Goal: Task Accomplishment & Management: Use online tool/utility

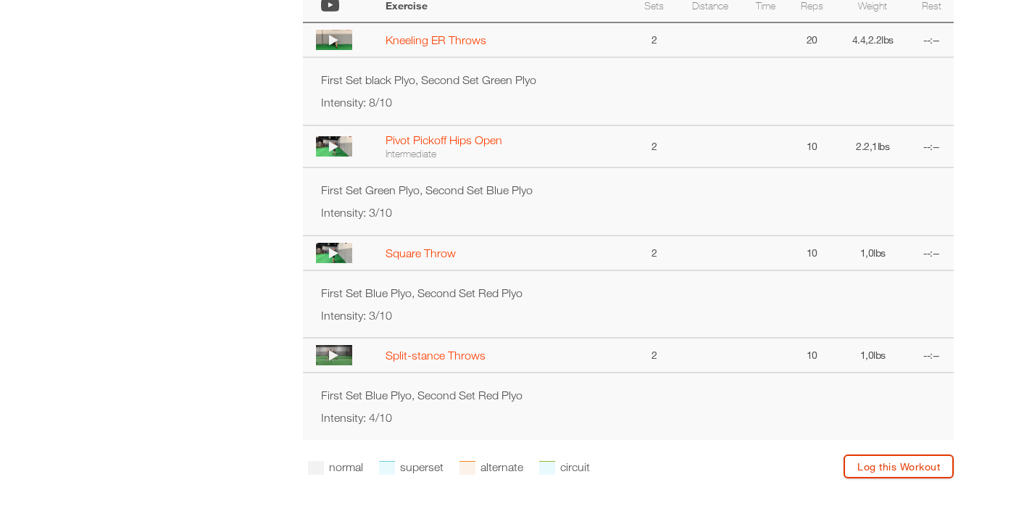
click at [856, 478] on link "Log this Workout" at bounding box center [898, 466] width 110 height 24
select select "**********"
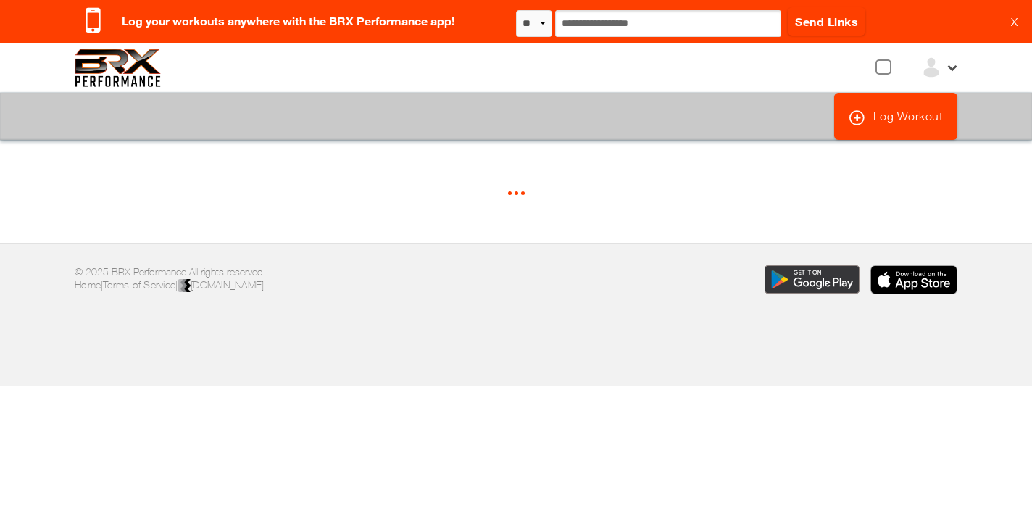
select select "*"
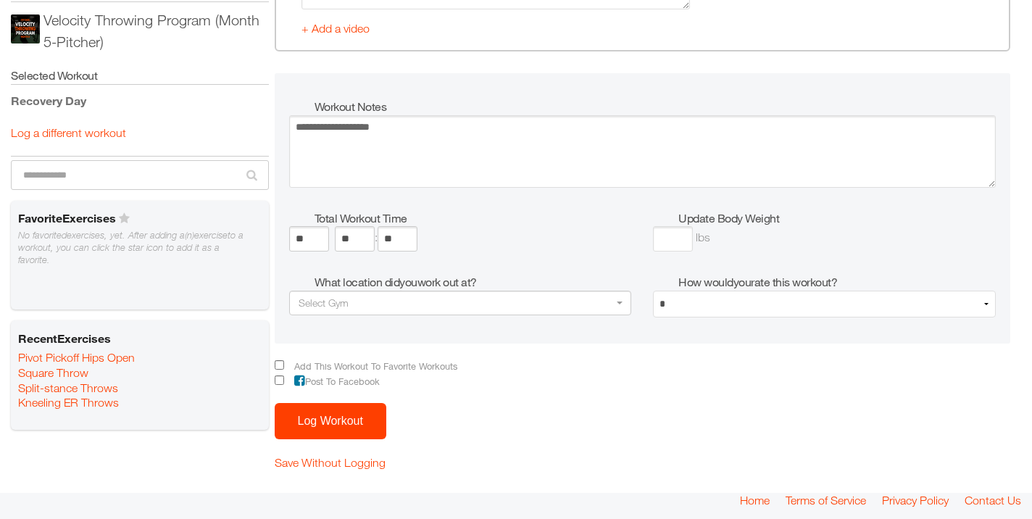
click at [349, 420] on button "Log Workout" at bounding box center [331, 421] width 112 height 36
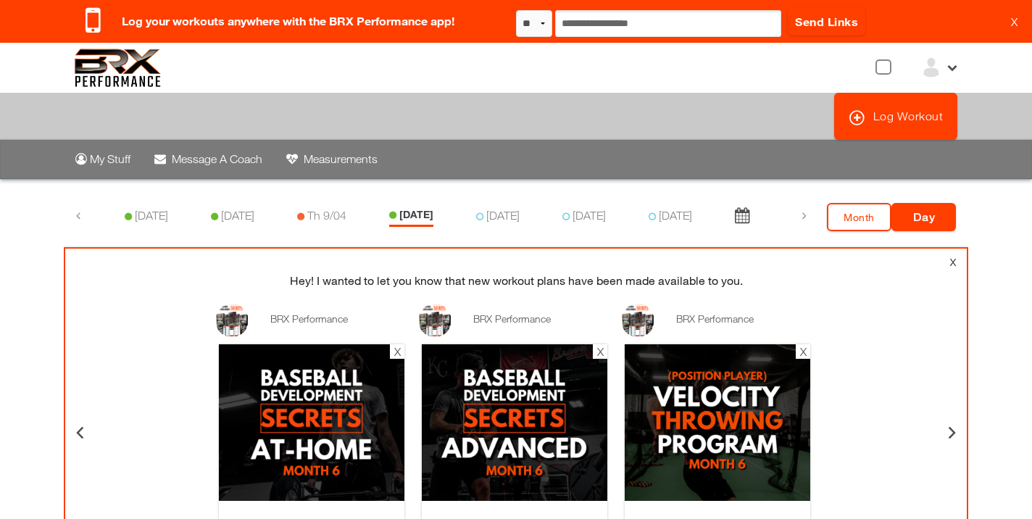
click at [86, 62] on img at bounding box center [118, 68] width 86 height 38
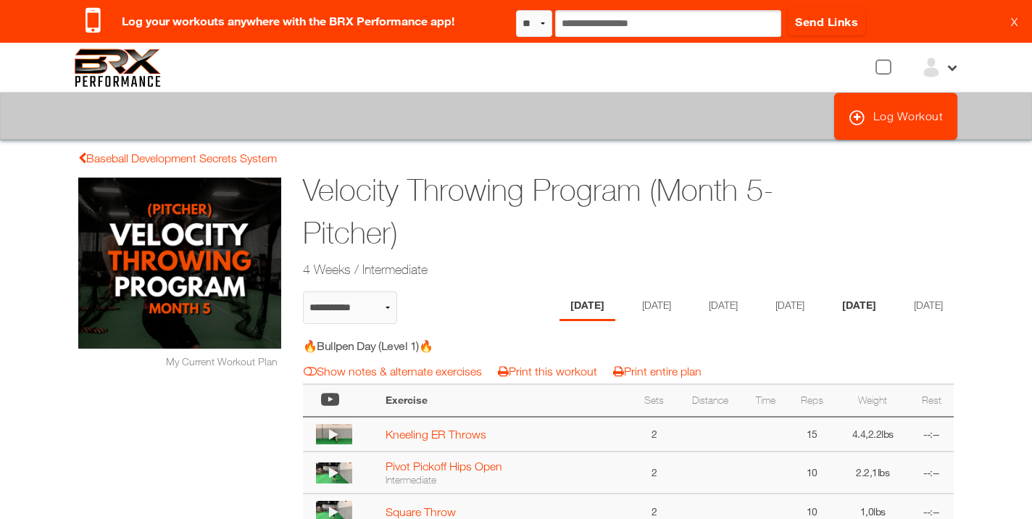
click at [864, 304] on li "Friday" at bounding box center [859, 306] width 56 height 30
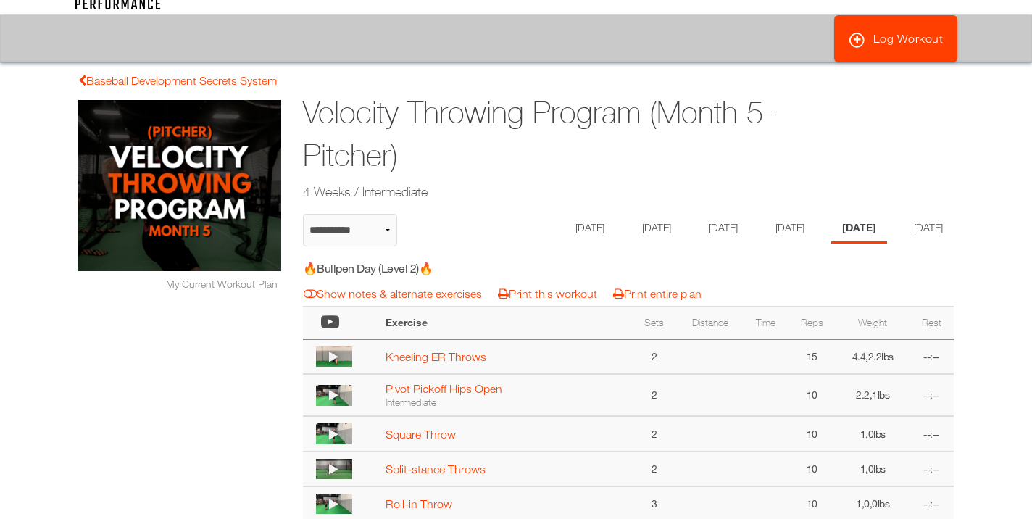
scroll to position [127, 0]
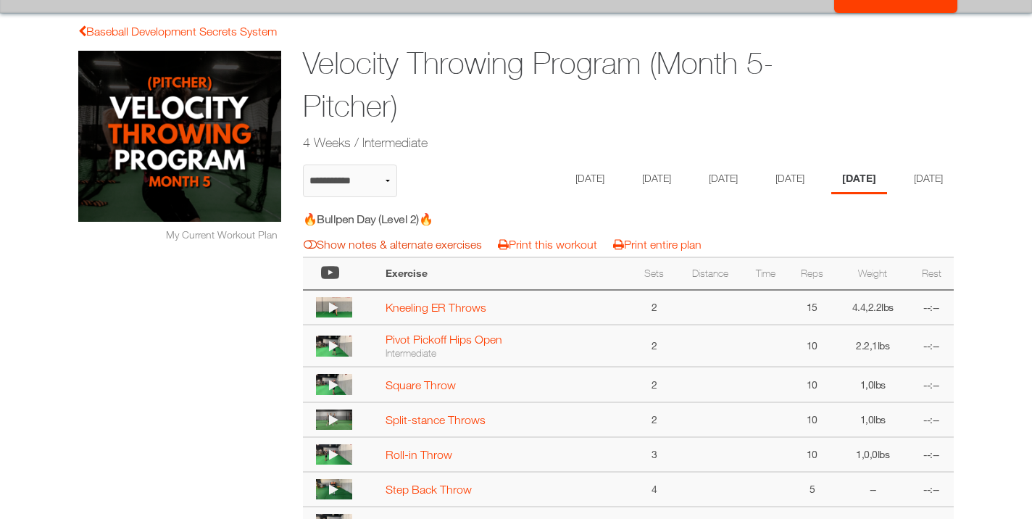
click at [400, 251] on link "Show notes & alternate exercises" at bounding box center [393, 244] width 178 height 13
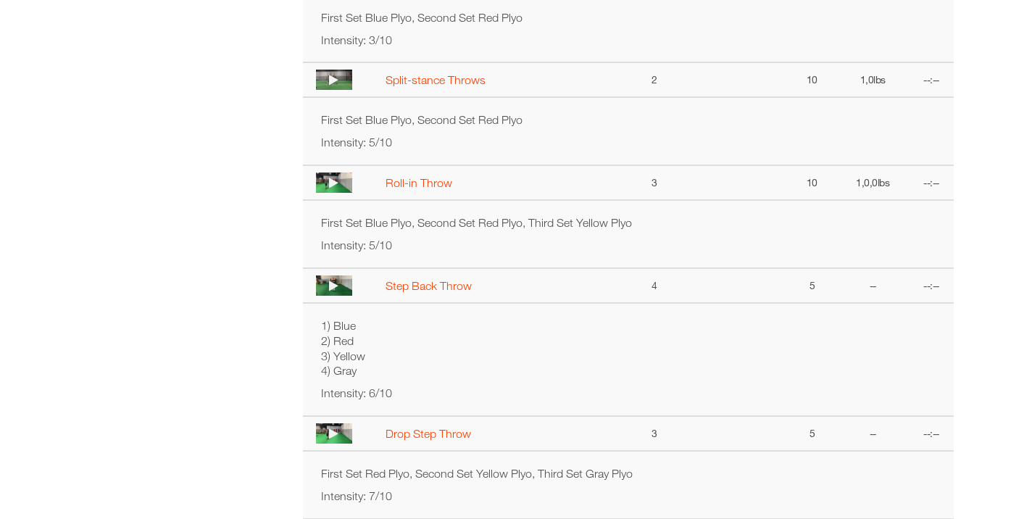
scroll to position [627, 0]
